Goal: Navigation & Orientation: Understand site structure

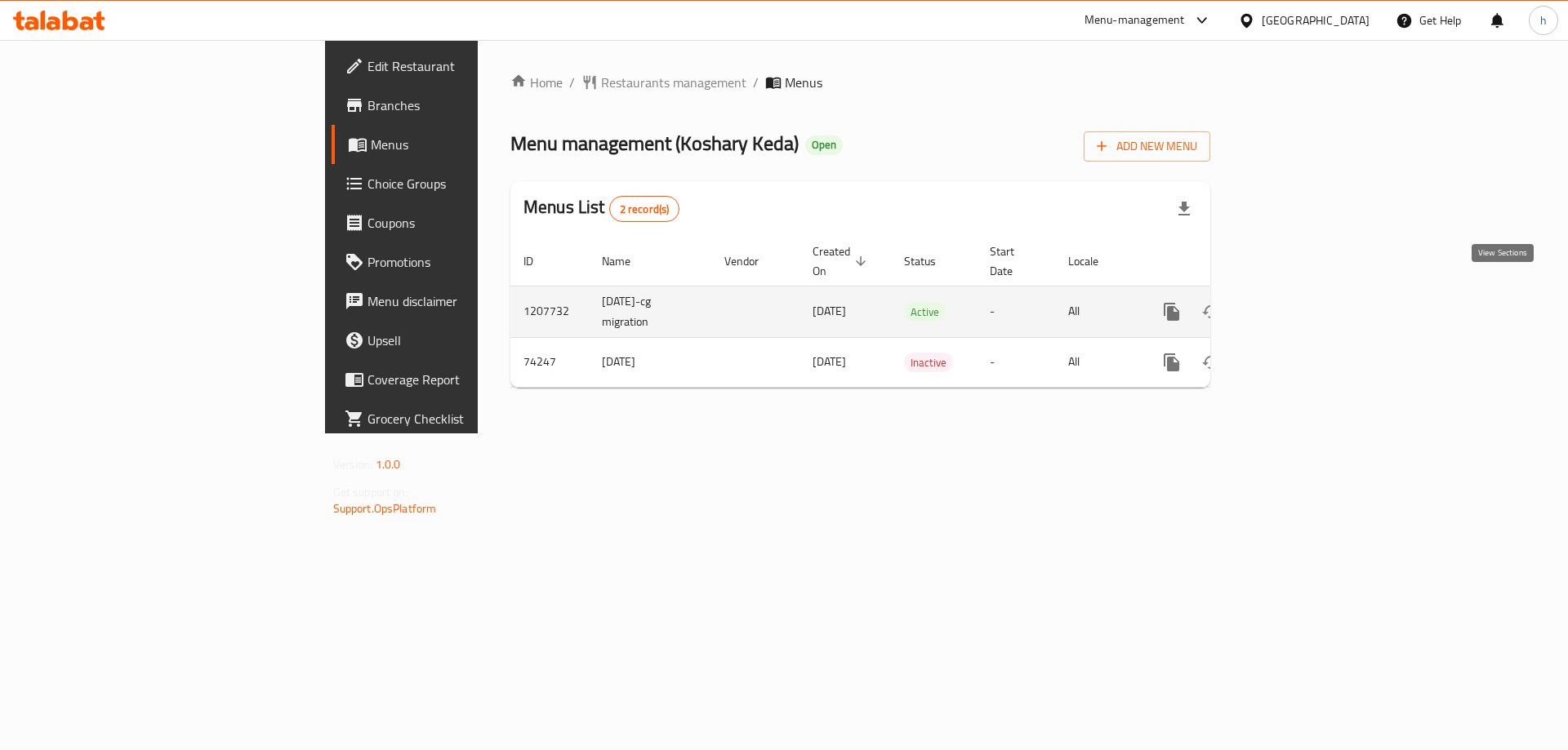
click at [1299, 302] on icon "enhanced table" at bounding box center [1289, 311] width 20 height 20
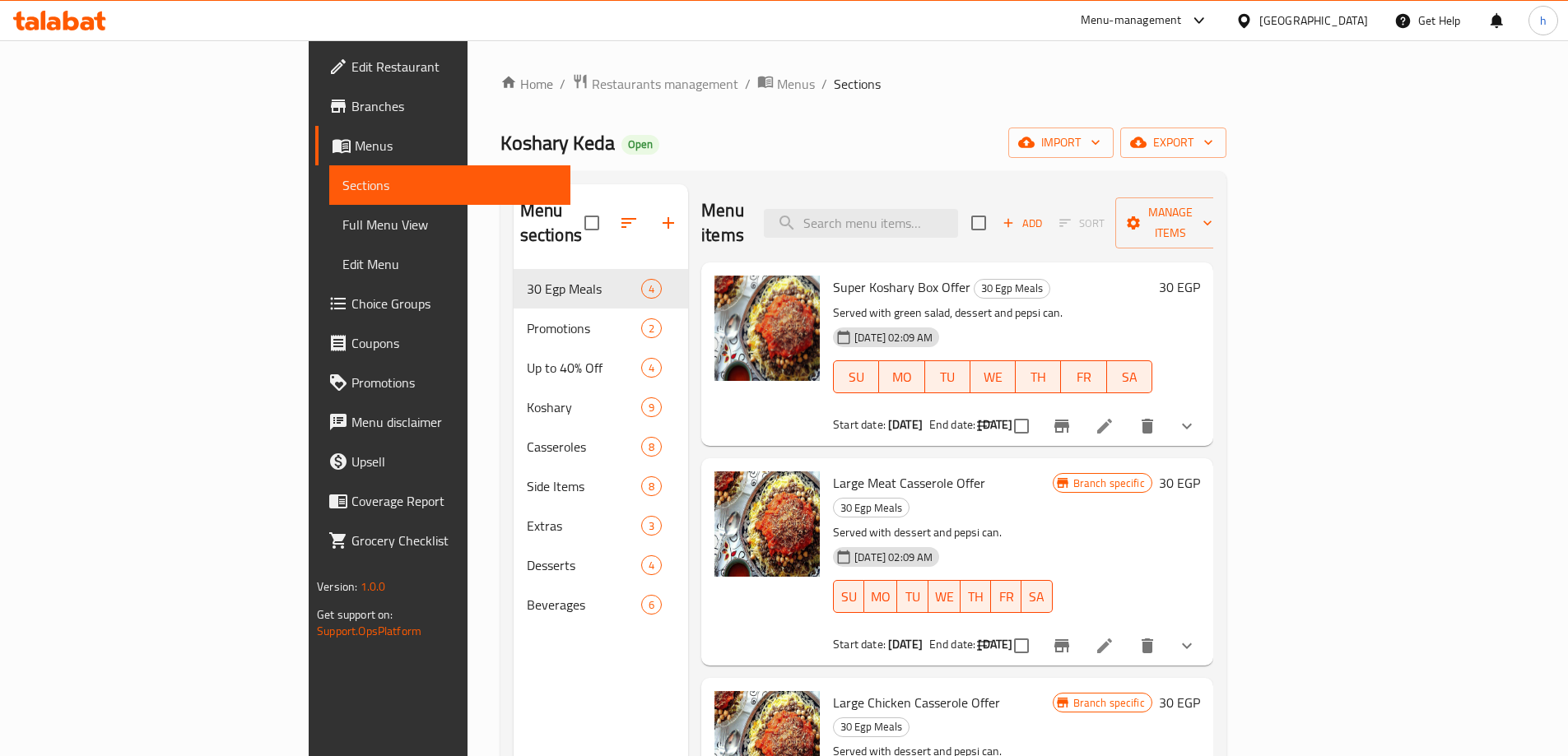
click at [343, 223] on span "Full Menu View" at bounding box center [450, 224] width 215 height 20
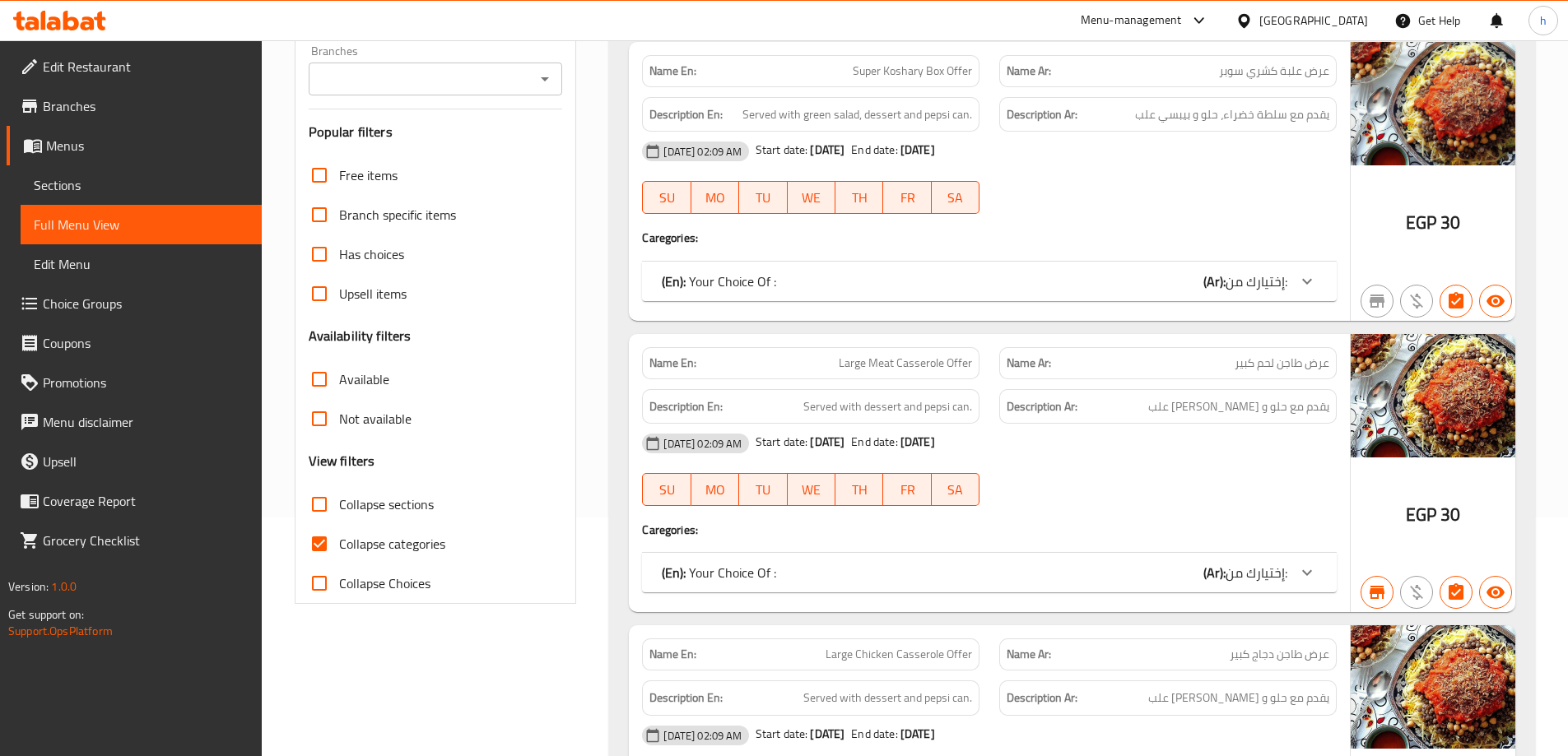
scroll to position [411, 0]
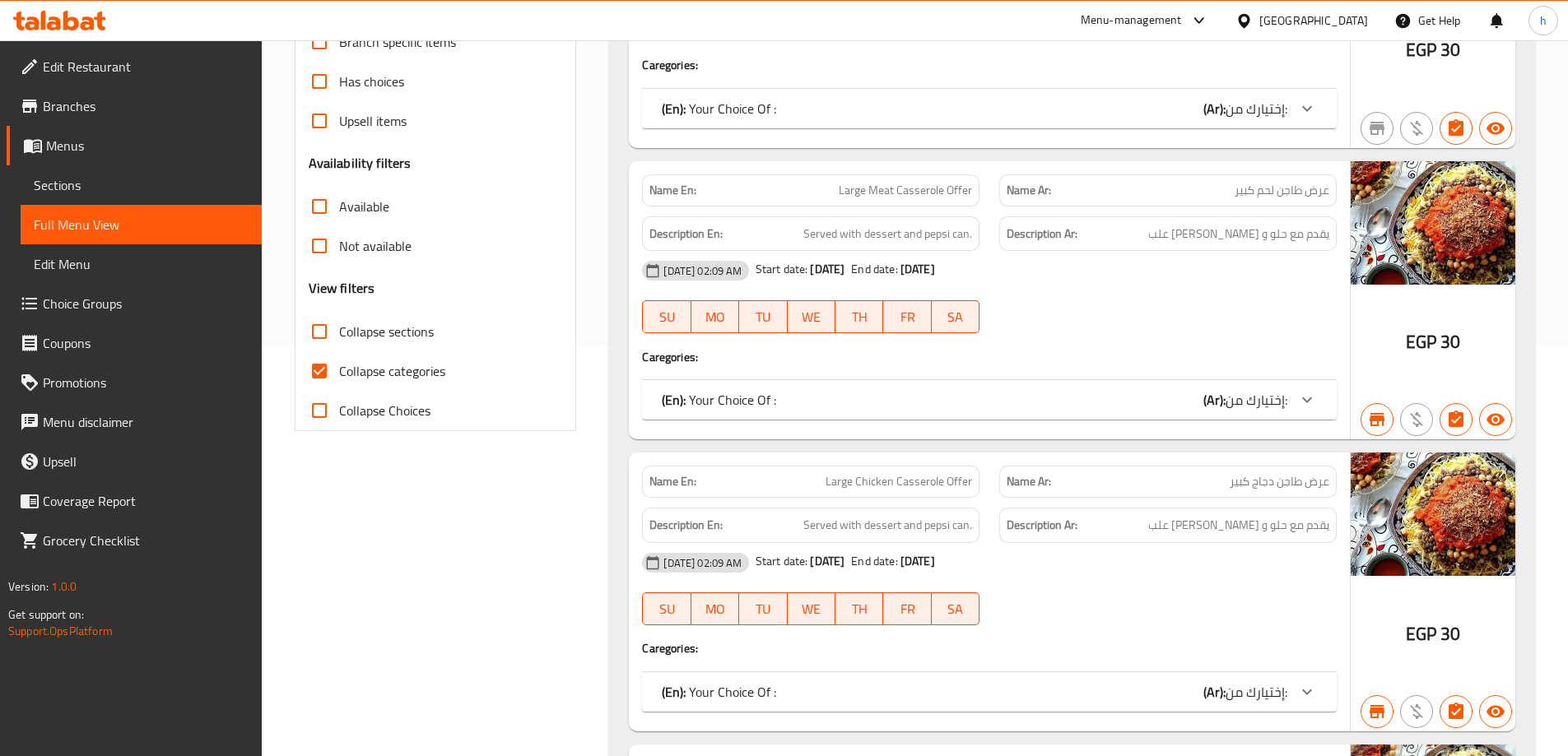
click at [384, 370] on span "Collapse categories" at bounding box center [392, 371] width 106 height 20
click at [339, 370] on input "Collapse categories" at bounding box center [319, 371] width 40 height 40
checkbox input "false"
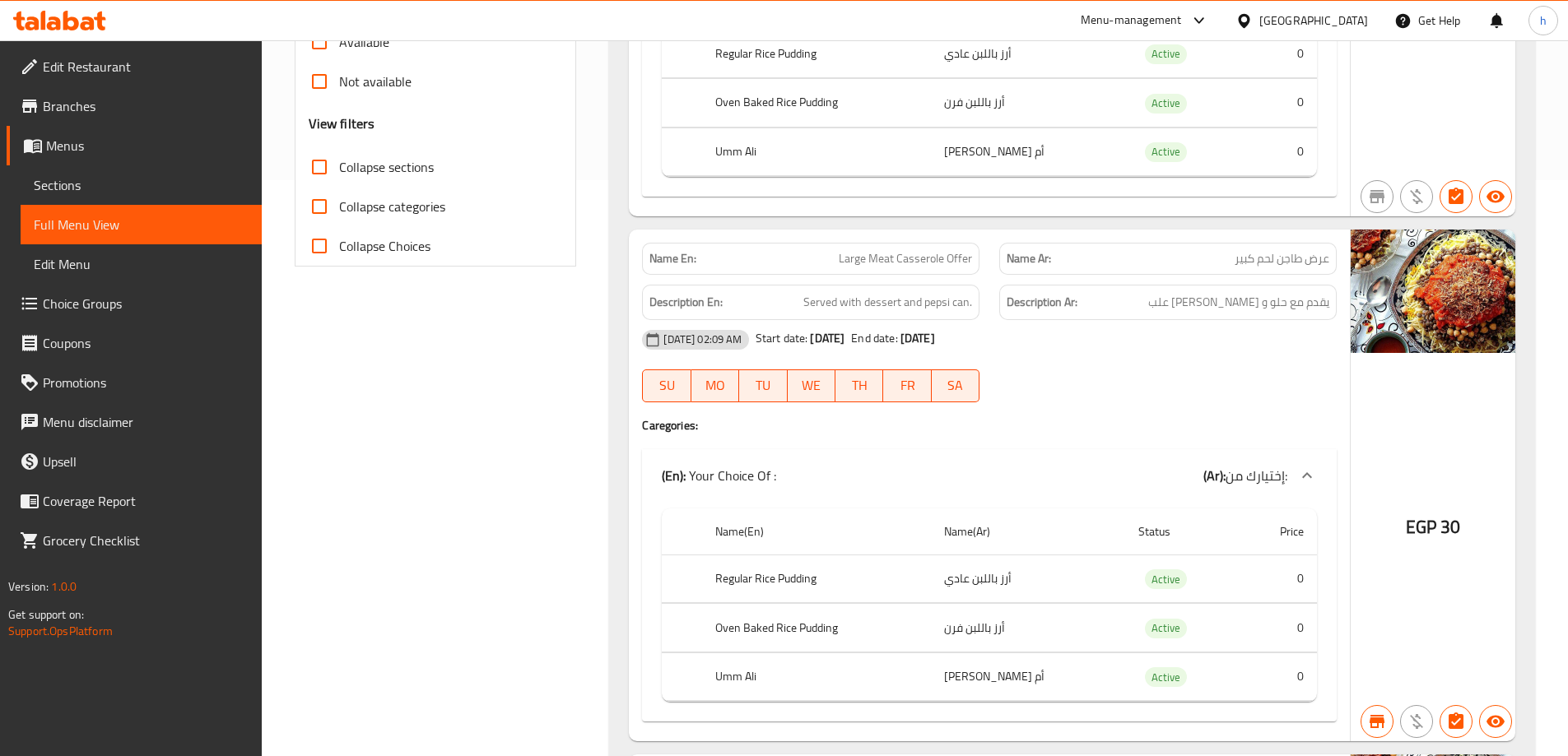
scroll to position [164, 0]
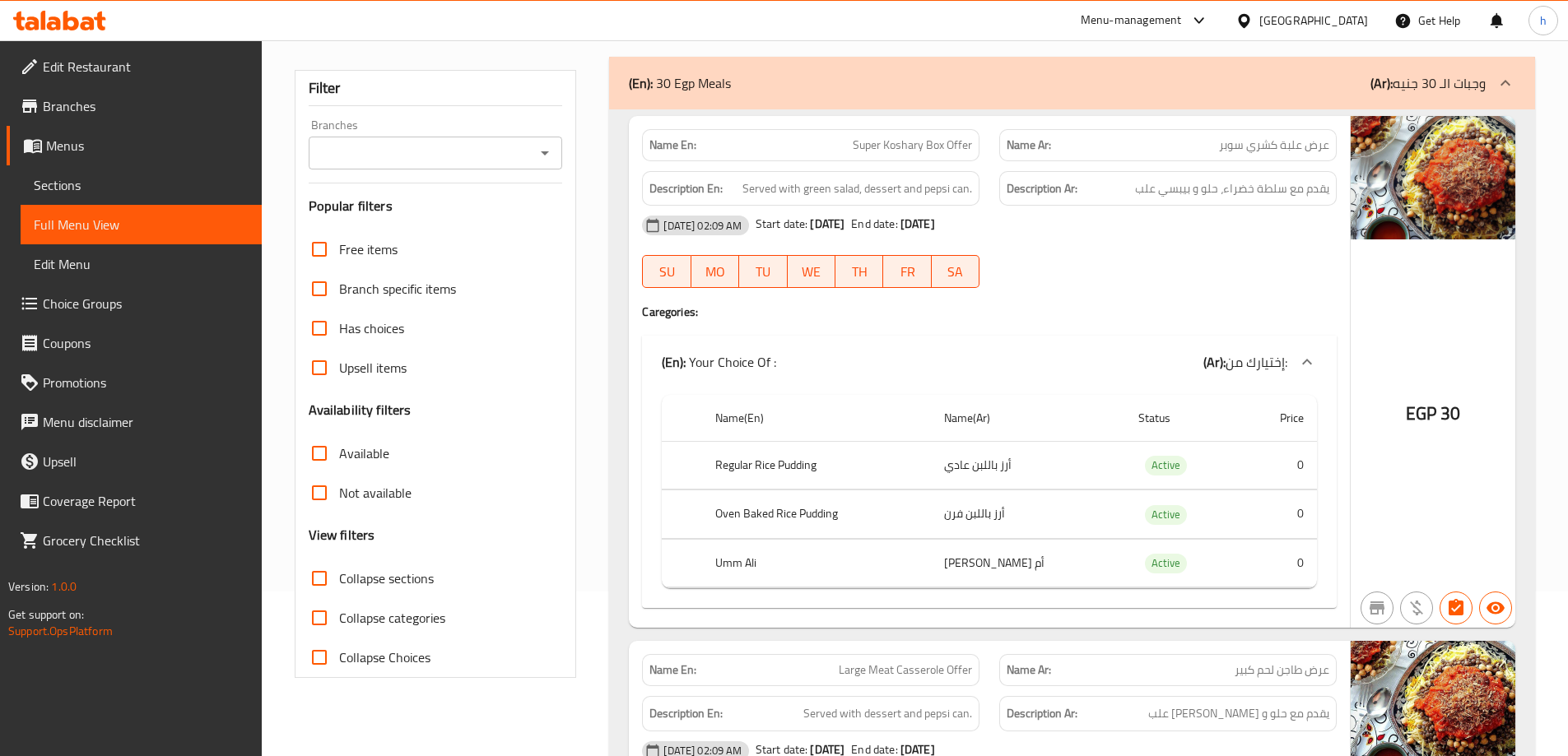
click at [103, 181] on span "Sections" at bounding box center [141, 185] width 215 height 20
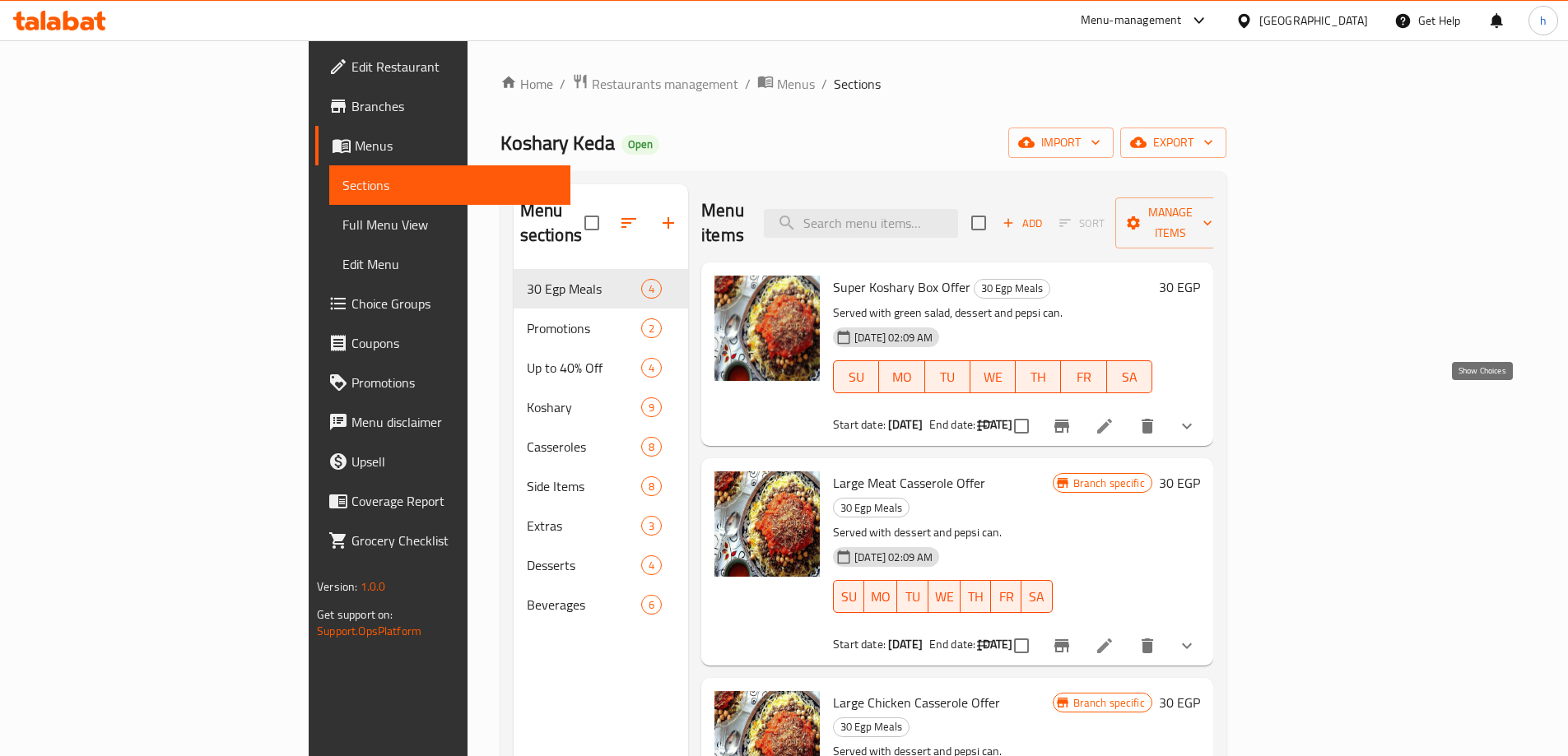
click at [1197, 416] on icon "show more" at bounding box center [1187, 426] width 20 height 20
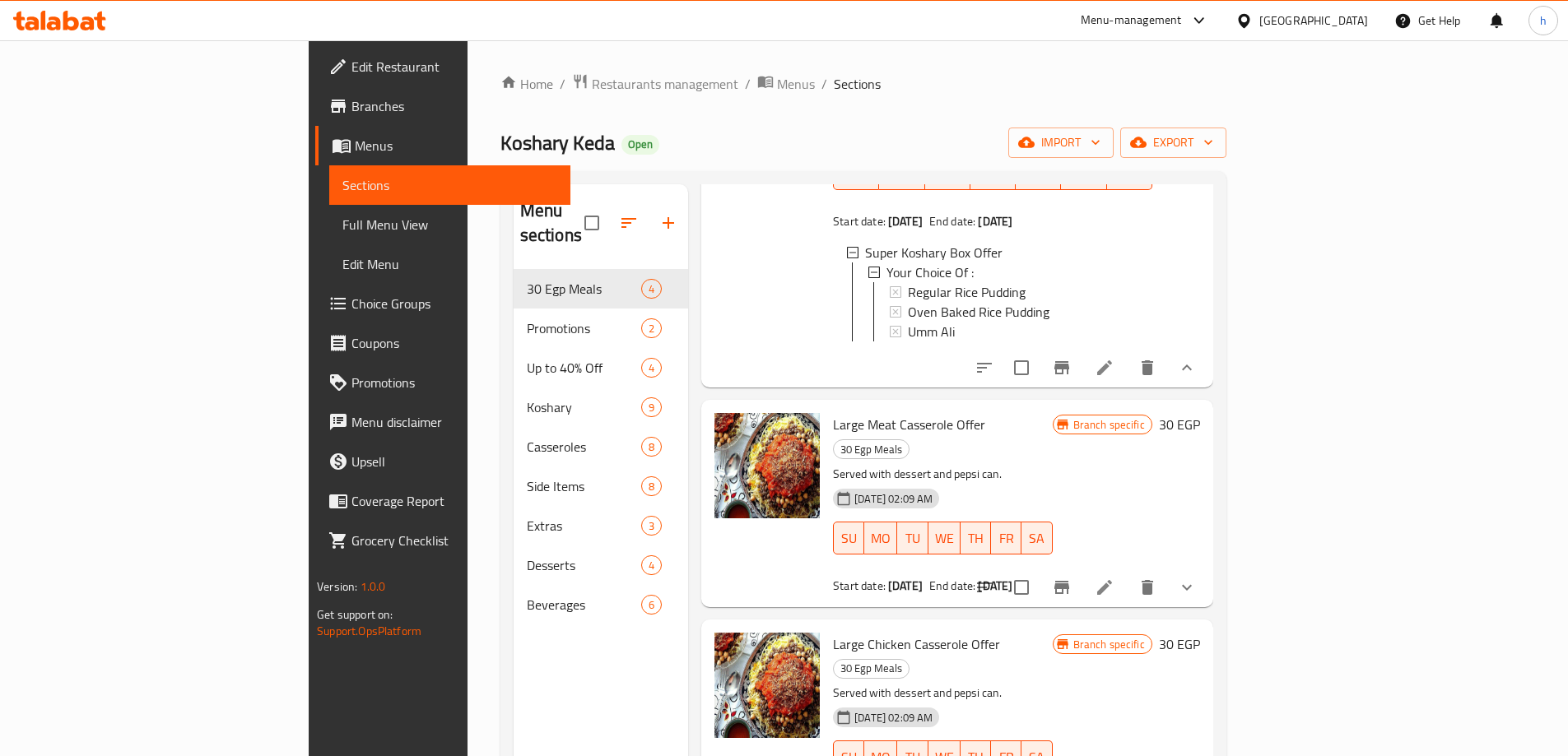
scroll to position [227, 0]
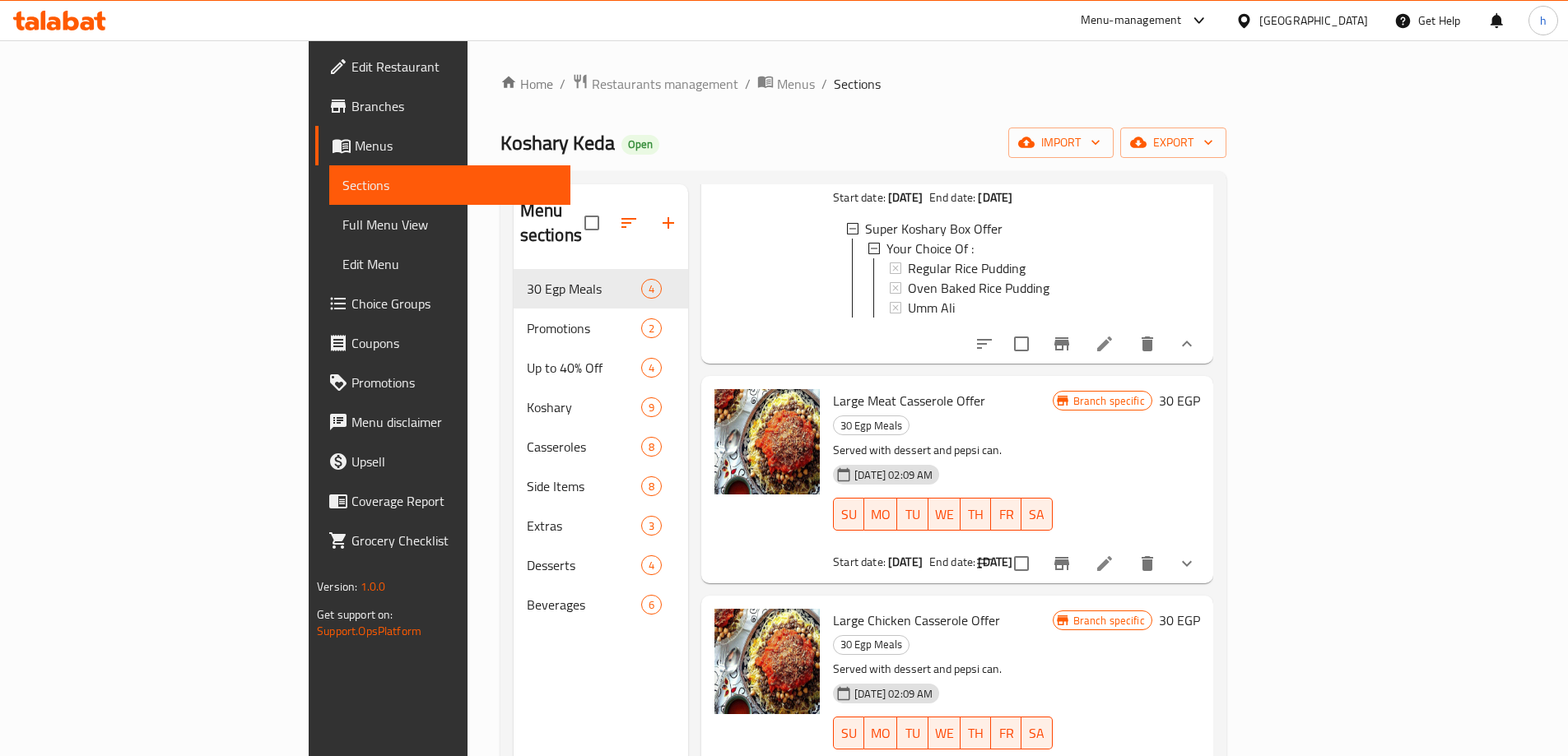
click at [1207, 544] on button "show more" at bounding box center [1187, 563] width 40 height 40
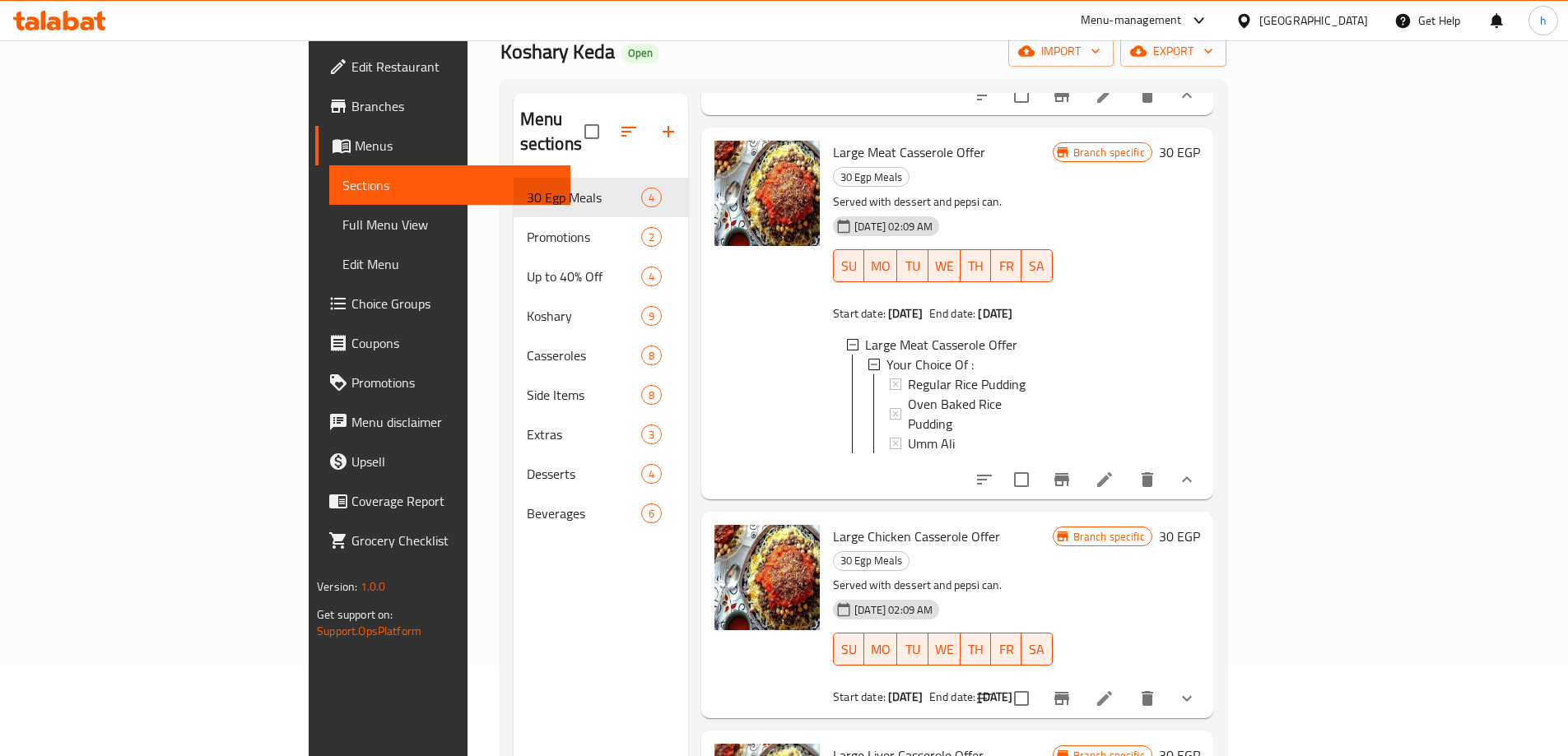
scroll to position [230, 0]
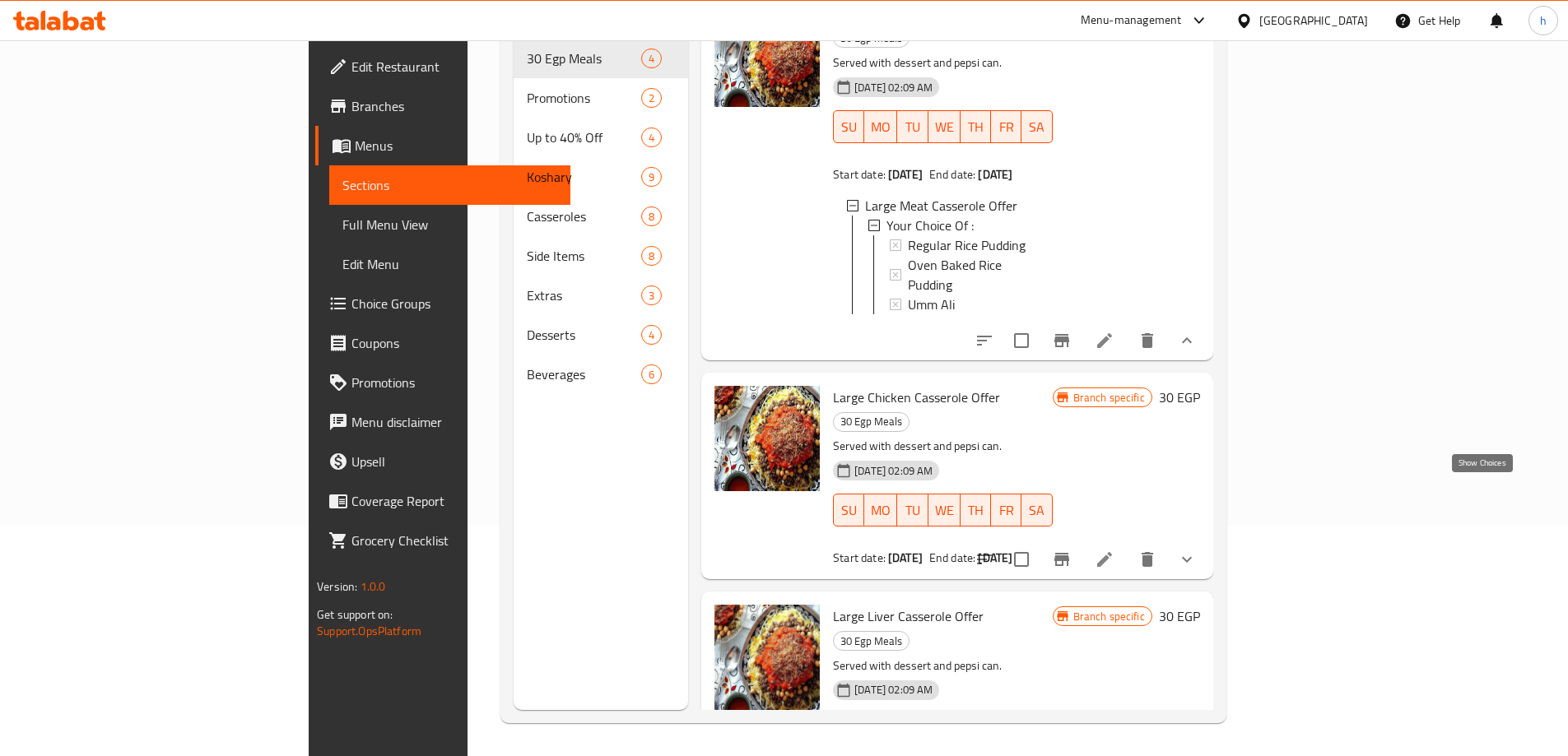
click at [1197, 550] on icon "show more" at bounding box center [1187, 559] width 20 height 20
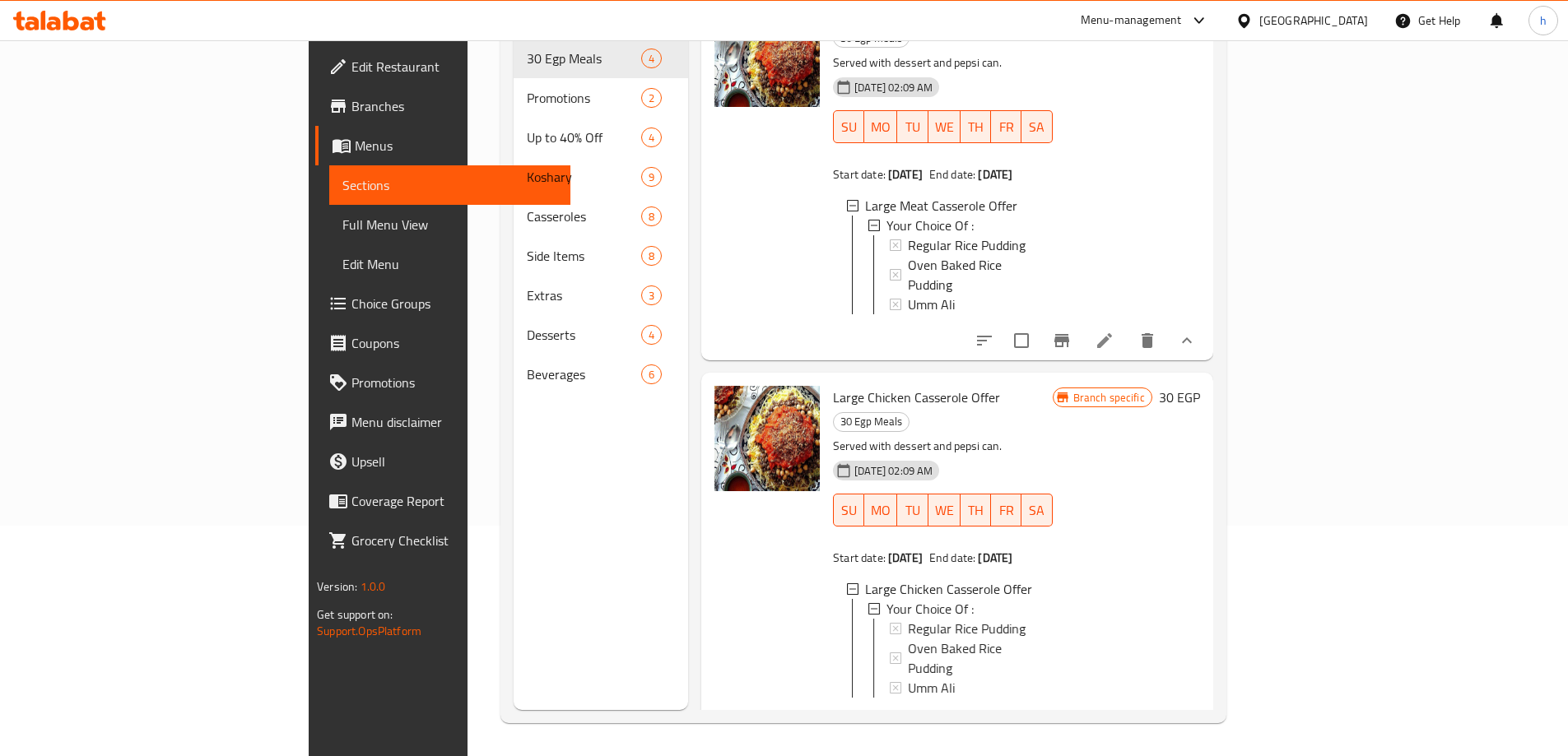
scroll to position [541, 0]
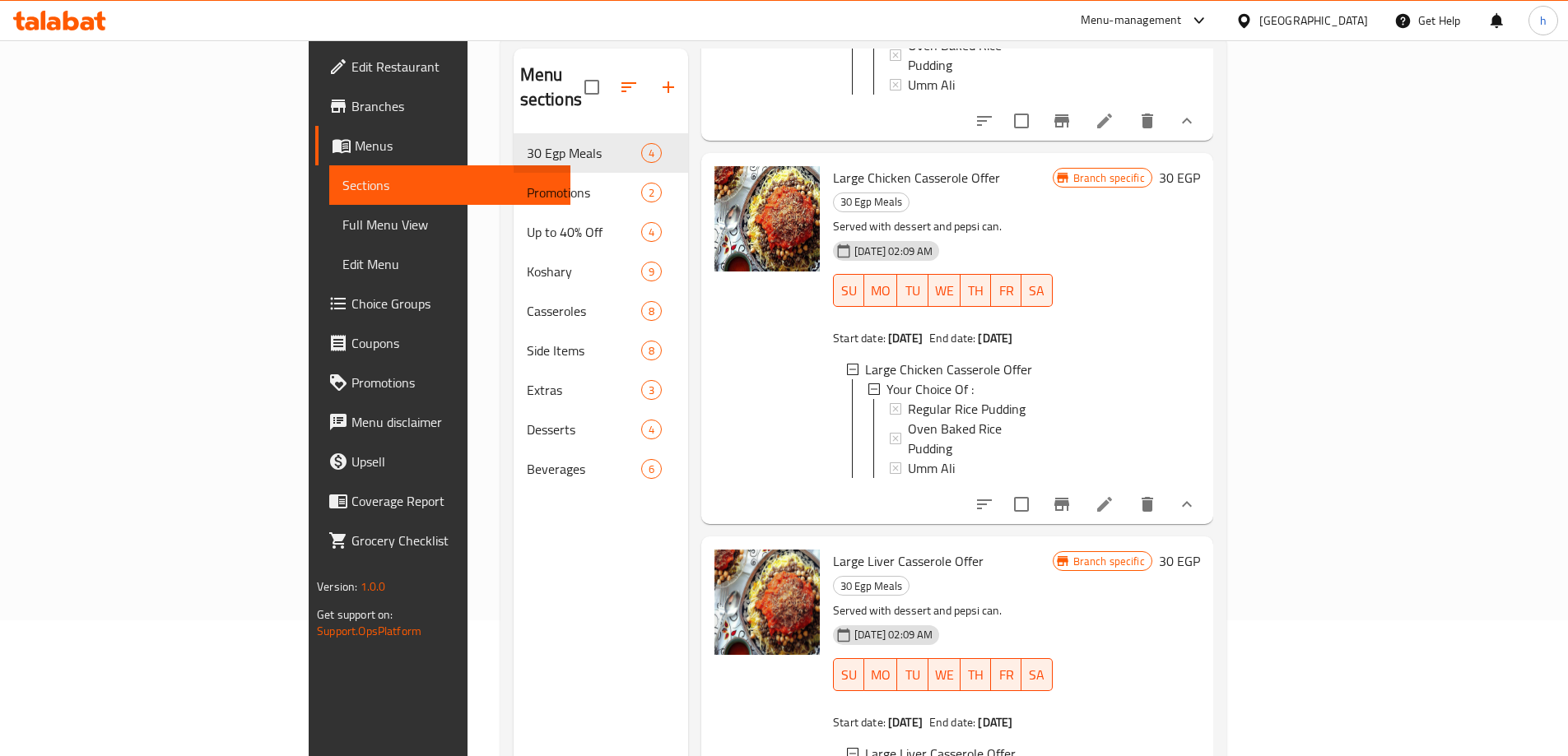
scroll to position [0, 0]
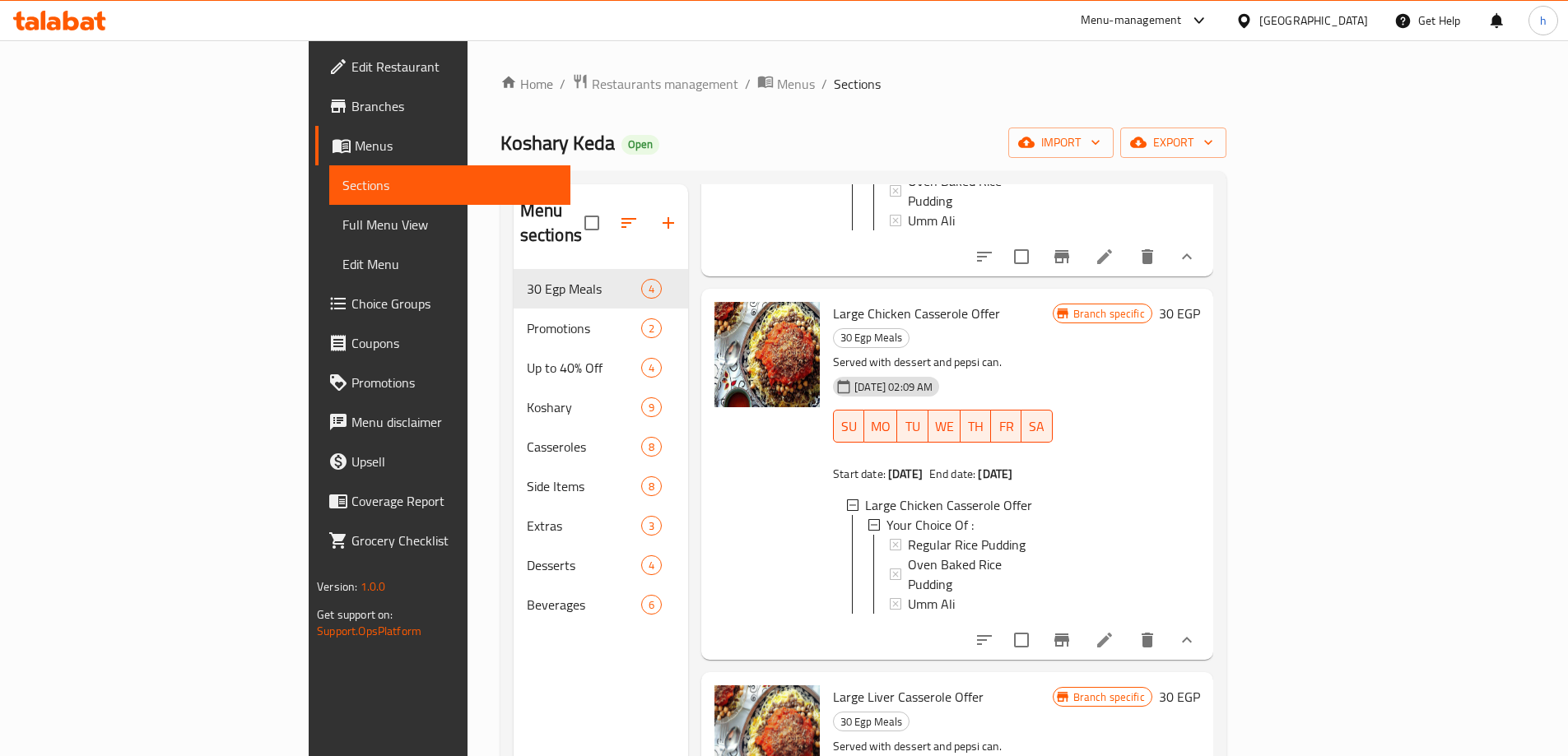
click at [343, 221] on span "Full Menu View" at bounding box center [450, 224] width 215 height 20
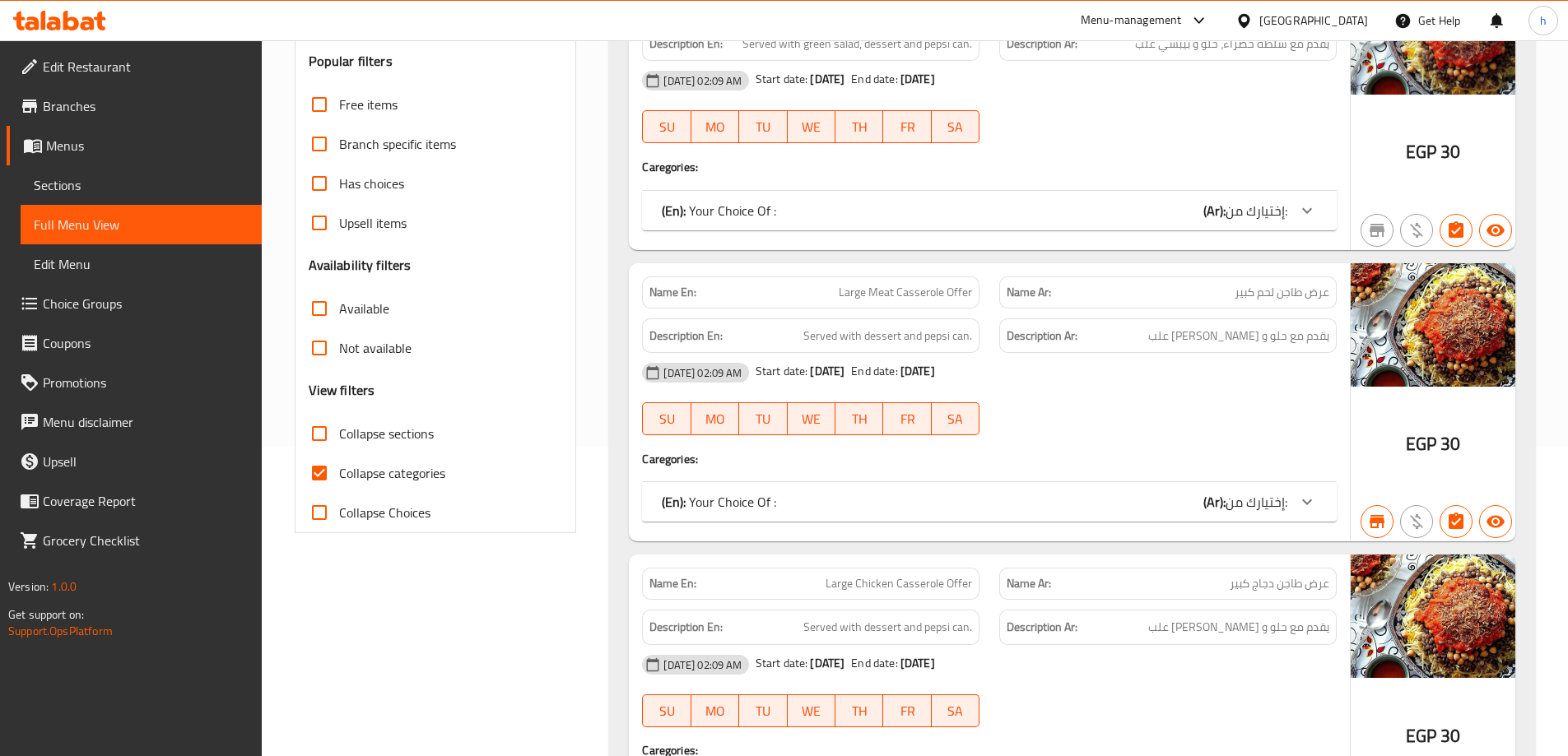
scroll to position [494, 0]
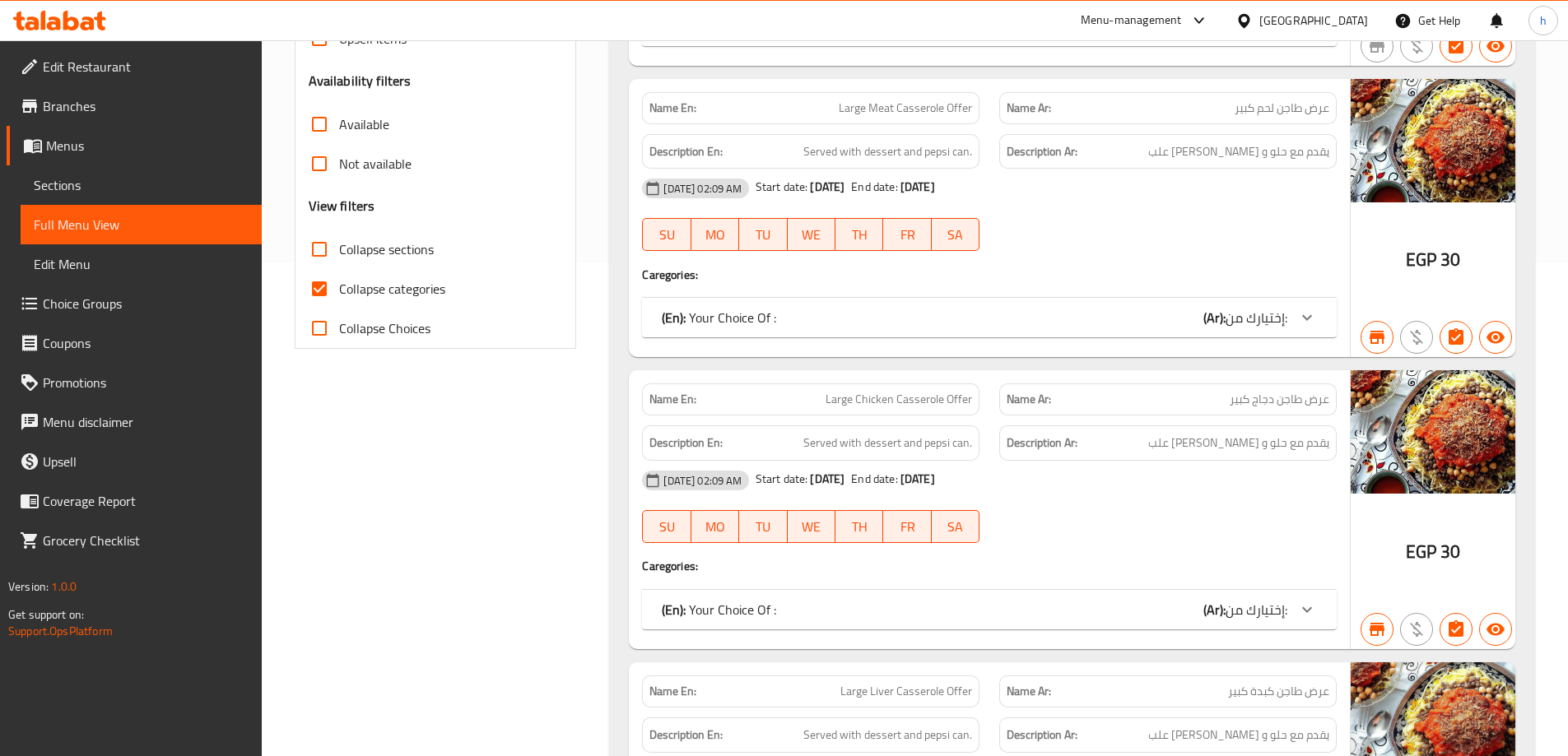
click at [349, 287] on span "Collapse categories" at bounding box center [392, 288] width 106 height 20
click at [339, 287] on input "Collapse categories" at bounding box center [319, 289] width 40 height 40
checkbox input "false"
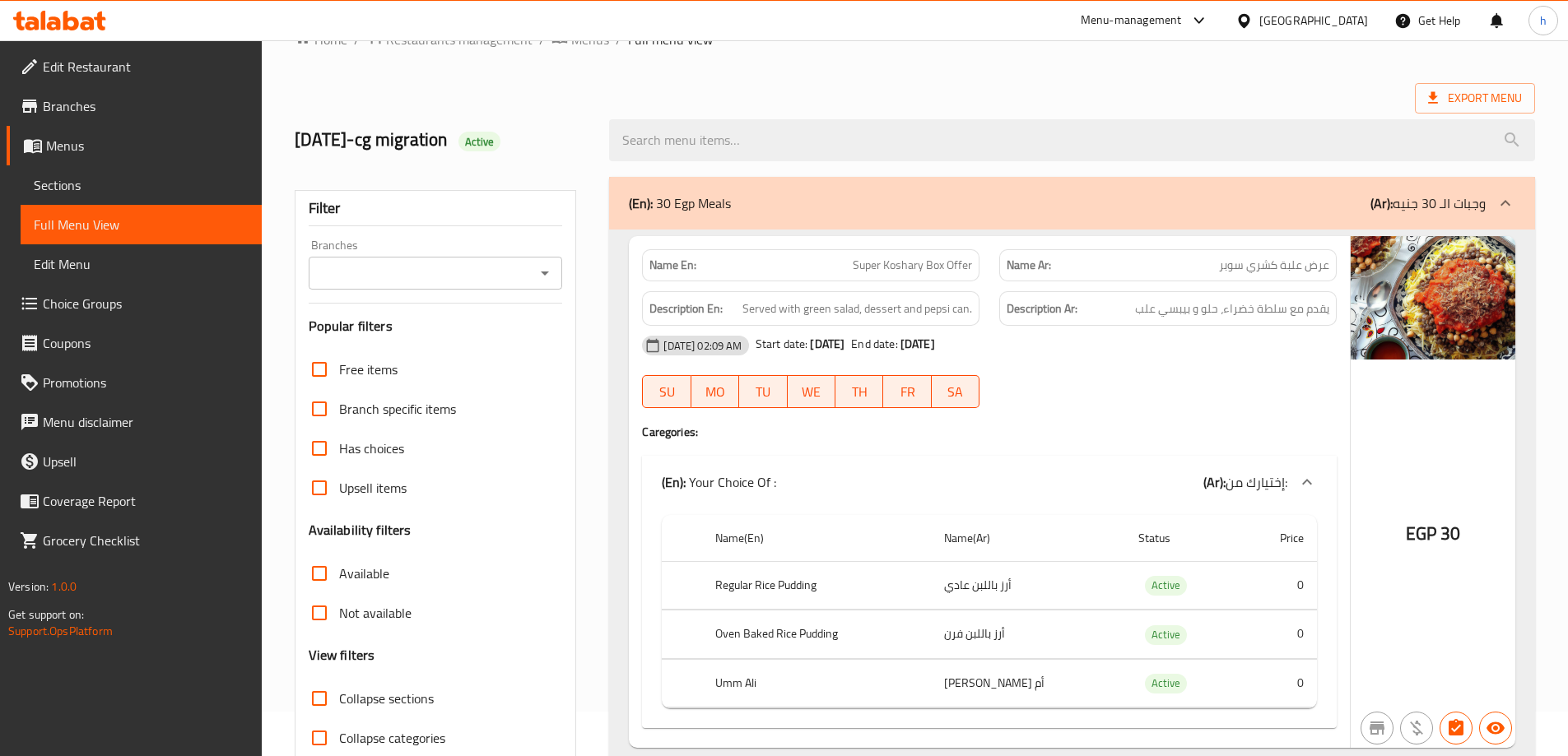
scroll to position [83, 0]
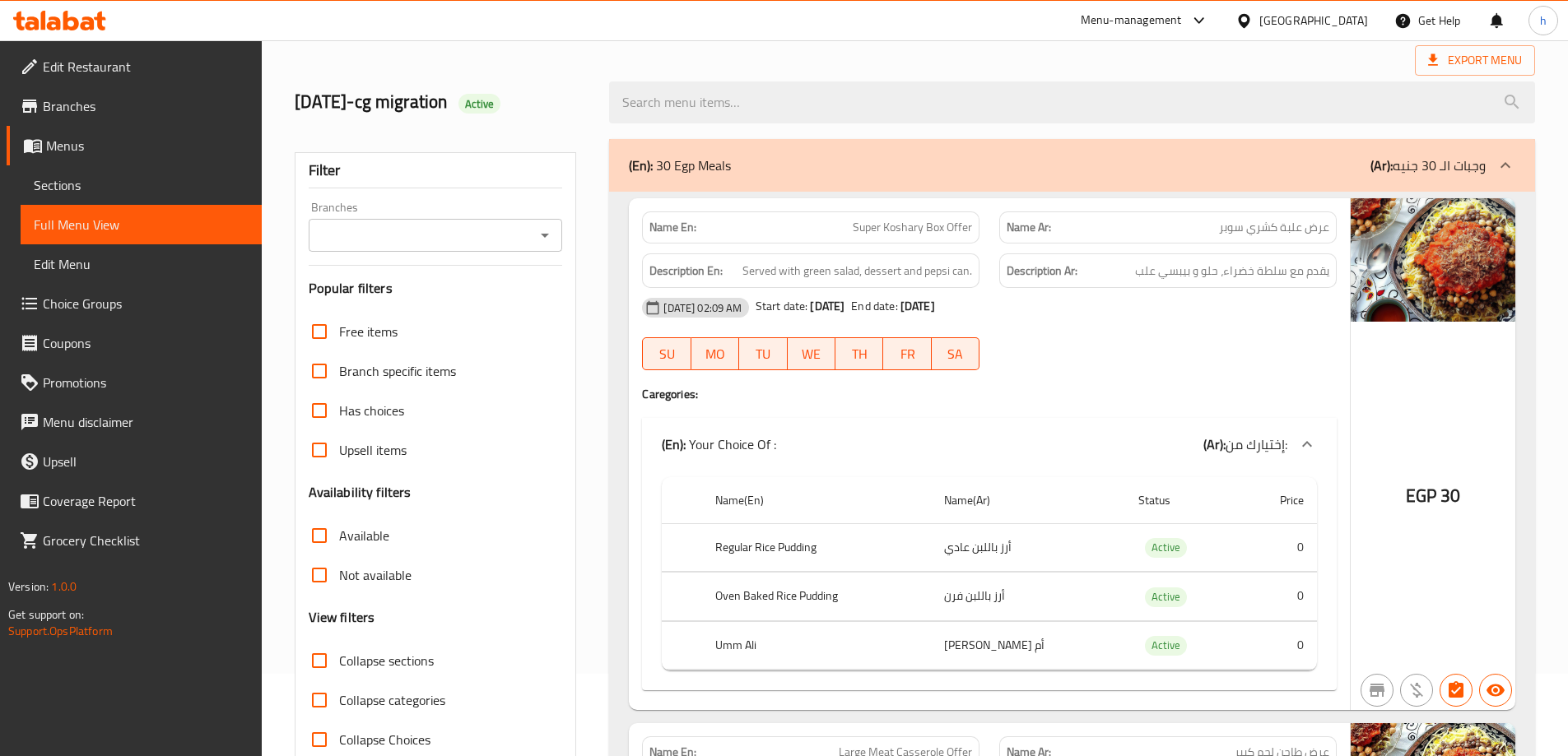
click at [66, 183] on span "Sections" at bounding box center [141, 185] width 215 height 20
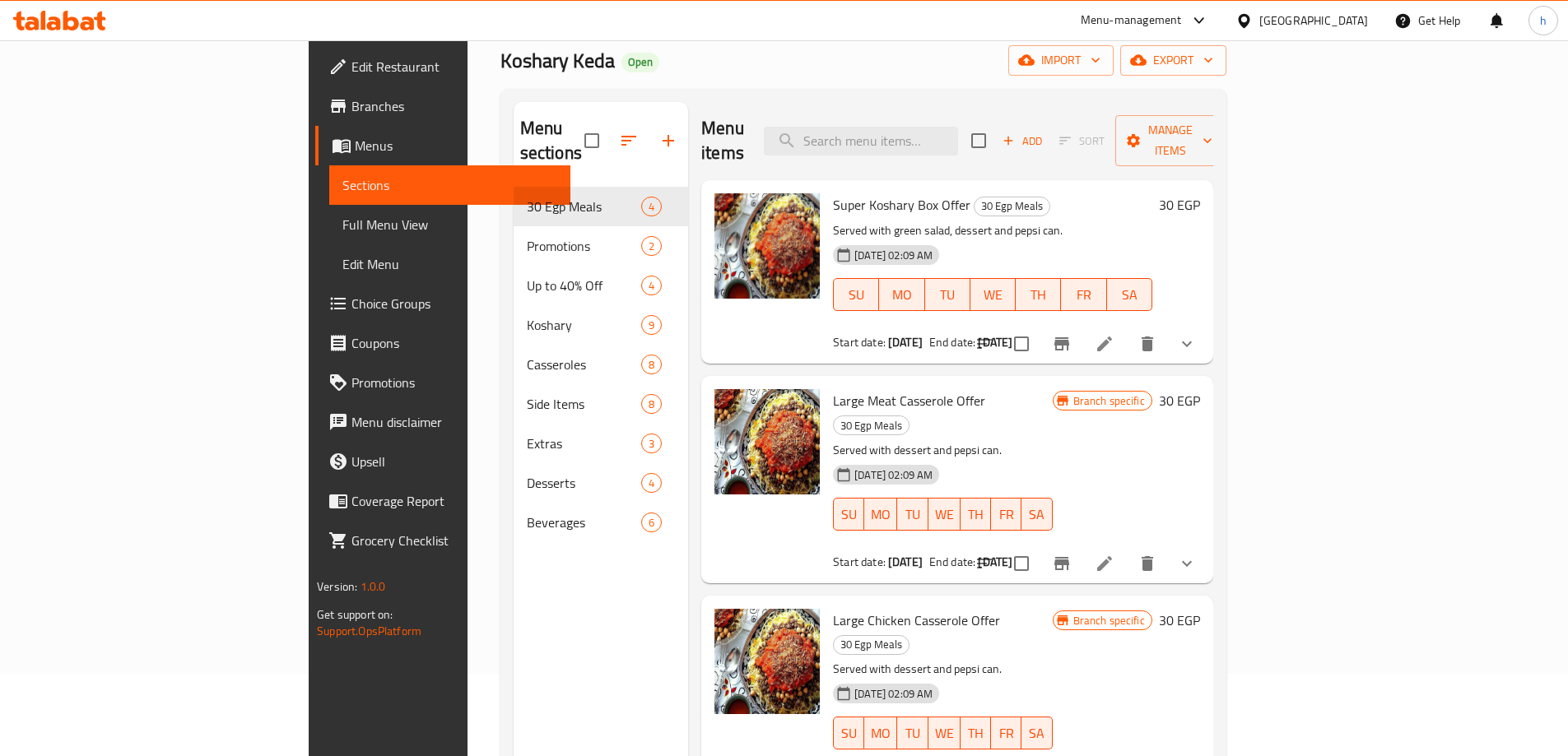
click at [343, 228] on span "Full Menu View" at bounding box center [450, 224] width 215 height 20
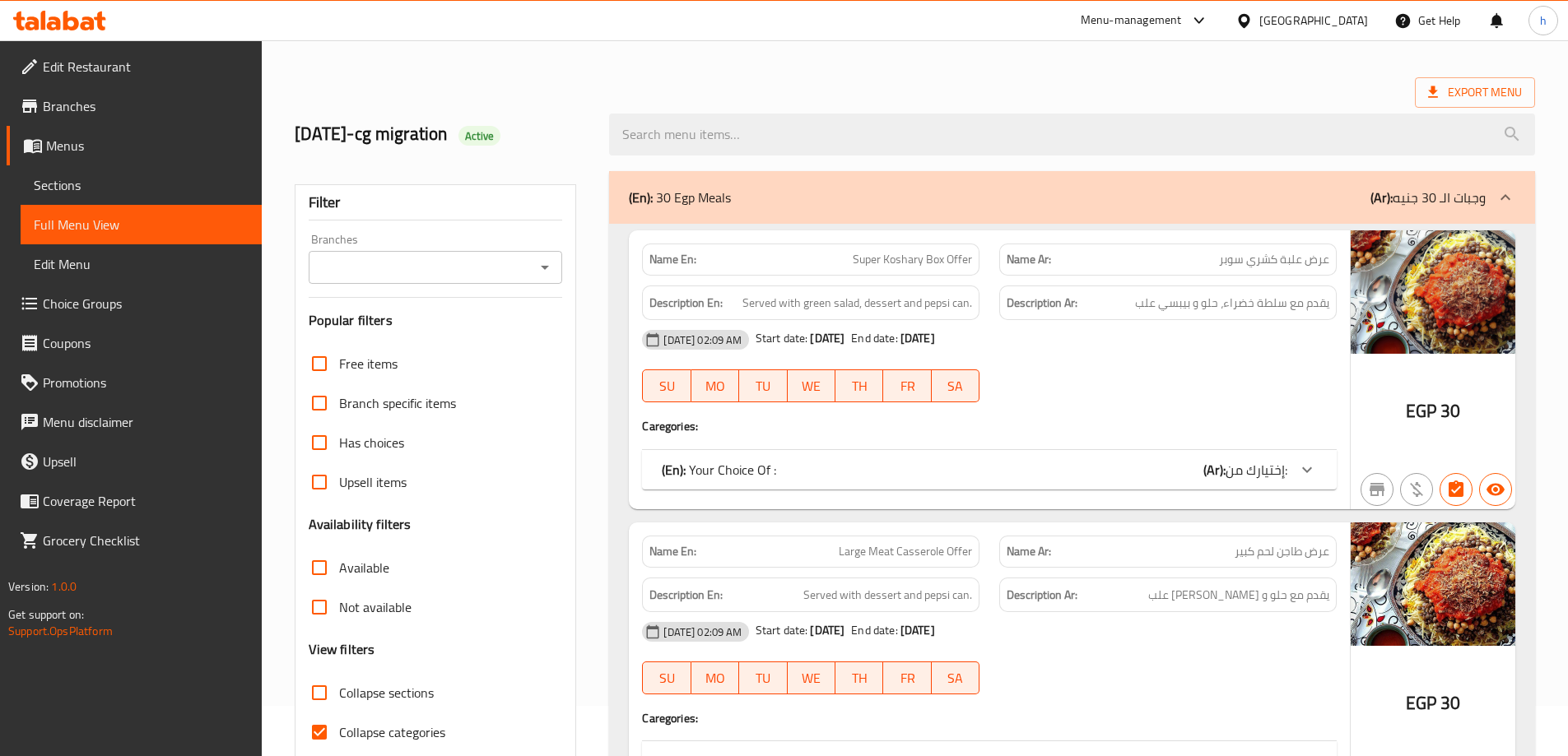
scroll to position [21, 0]
